Goal: Find specific page/section: Find specific page/section

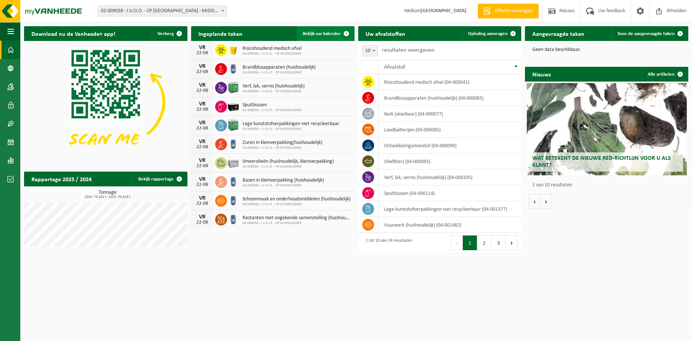
click at [331, 32] on span "Bekijk uw kalender" at bounding box center [322, 33] width 38 height 5
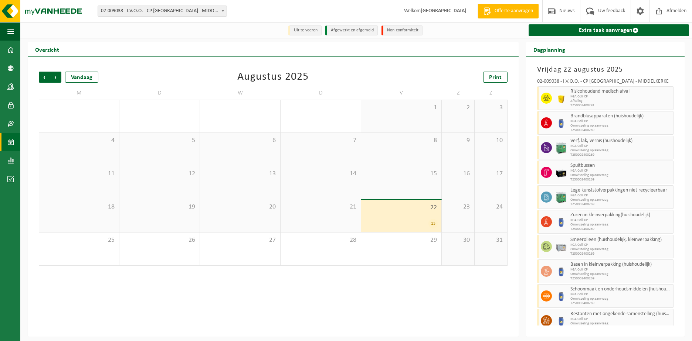
click at [407, 222] on div "13" at bounding box center [401, 224] width 73 height 10
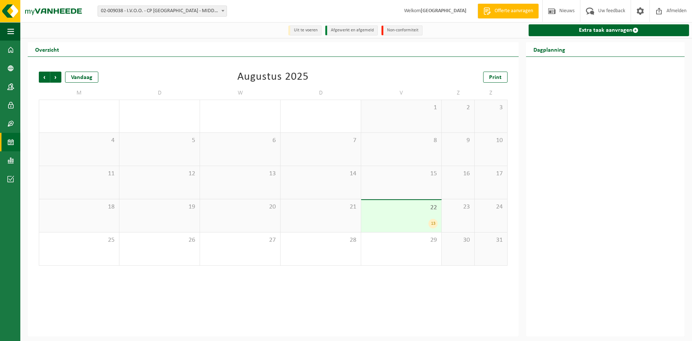
click at [405, 209] on span "22" at bounding box center [401, 208] width 73 height 8
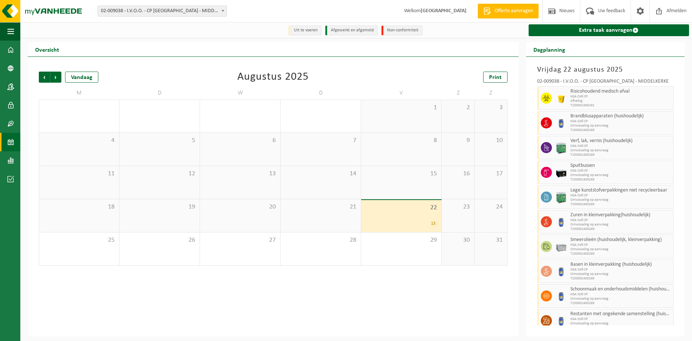
click at [329, 220] on div "21" at bounding box center [320, 215] width 80 height 33
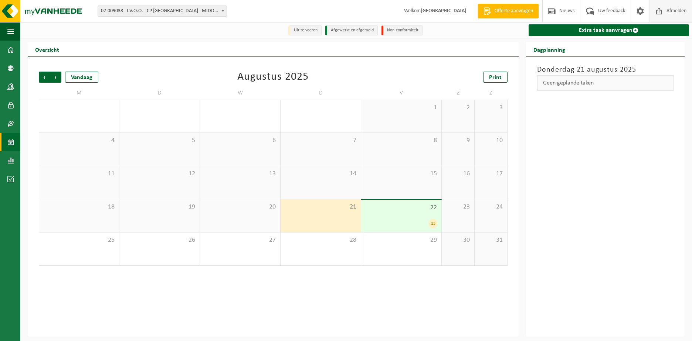
click at [674, 8] on span "Afmelden" at bounding box center [676, 11] width 24 height 22
